Goal: Find specific page/section: Find specific page/section

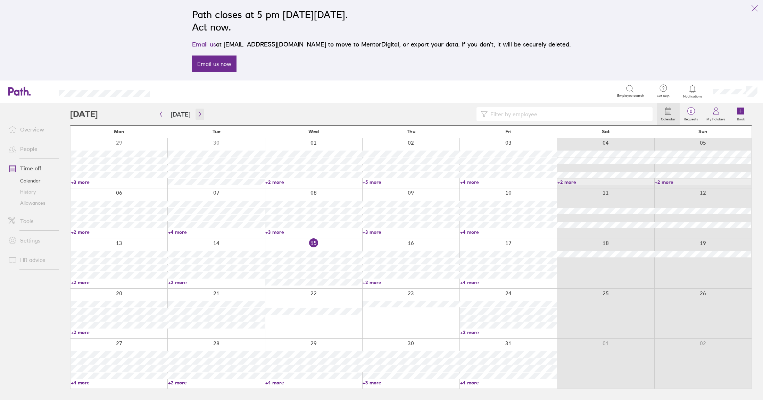
click at [197, 113] on icon "button" at bounding box center [199, 114] width 5 height 6
